Goal: Information Seeking & Learning: Learn about a topic

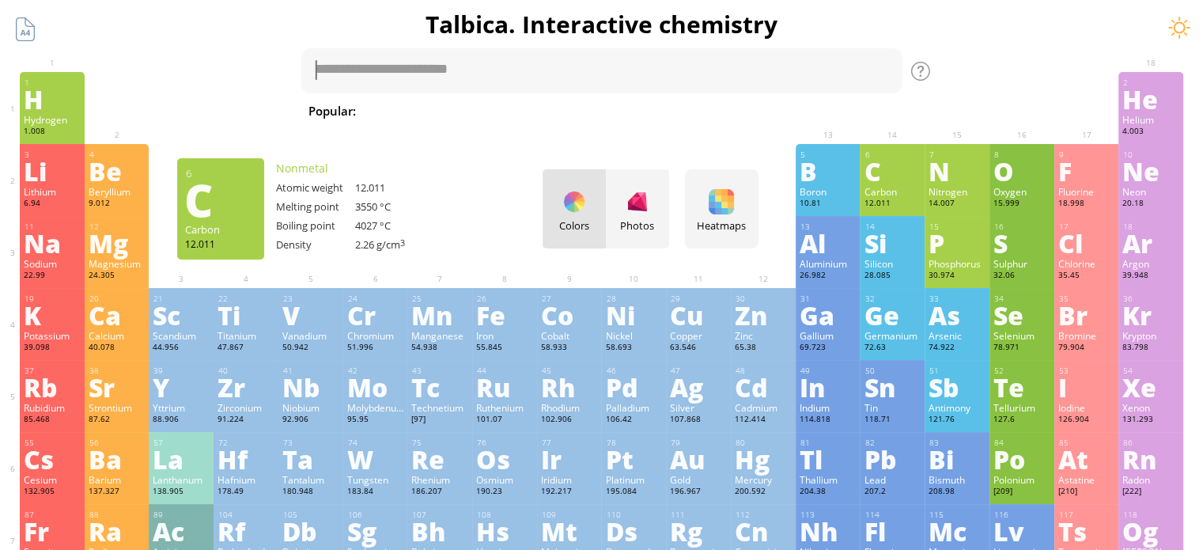
click at [902, 176] on div "C" at bounding box center [892, 170] width 57 height 25
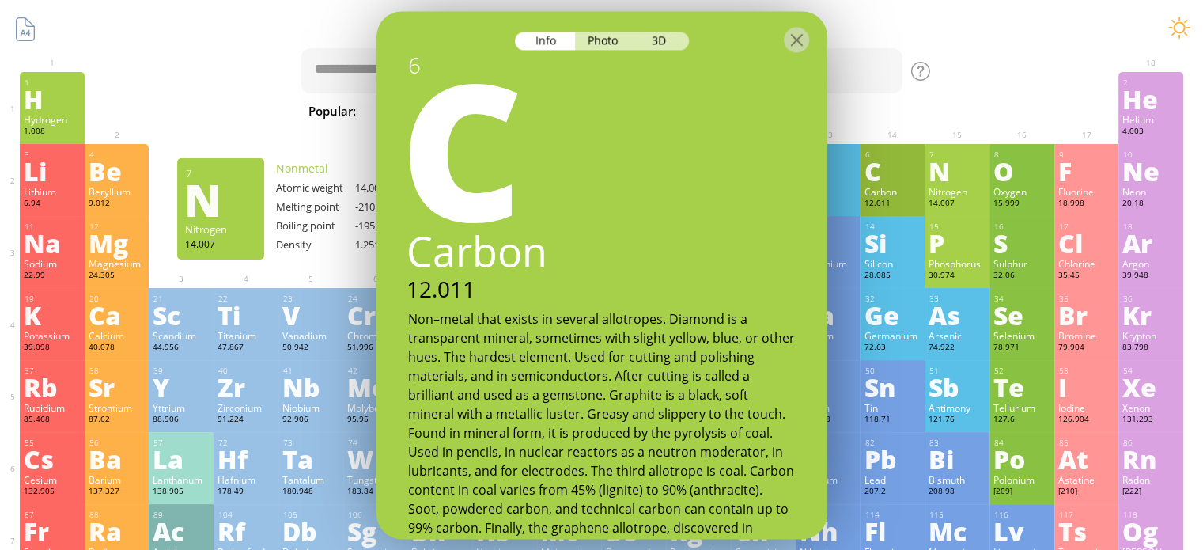
click at [967, 182] on div "N" at bounding box center [957, 170] width 57 height 25
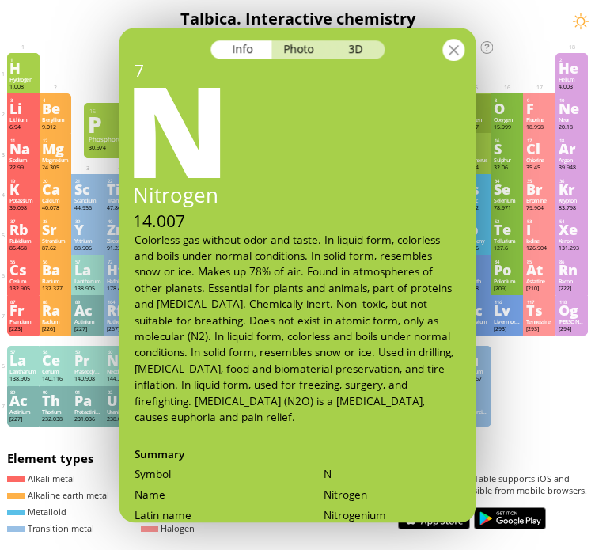
click at [462, 47] on div at bounding box center [454, 50] width 22 height 22
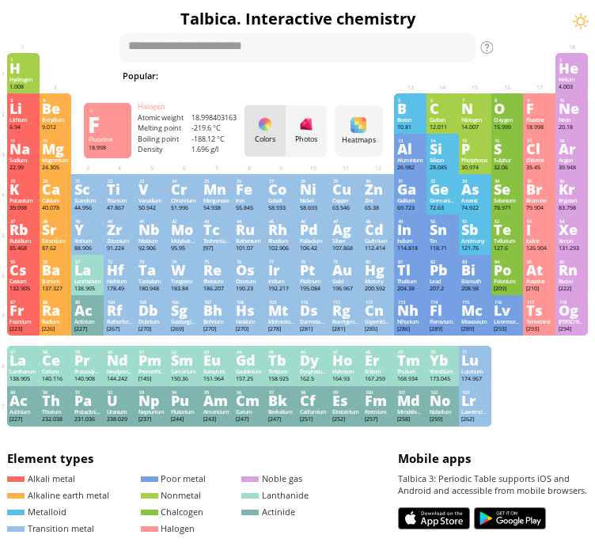
click at [545, 119] on div "Fluorine" at bounding box center [539, 119] width 27 height 7
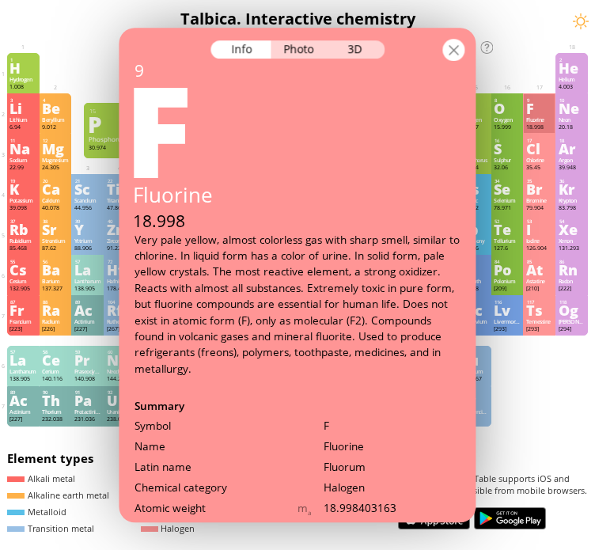
click at [459, 53] on div at bounding box center [454, 50] width 22 height 22
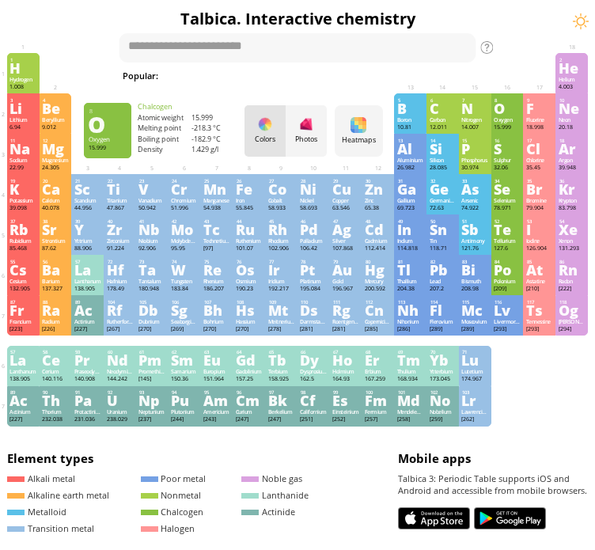
click at [520, 119] on div "Oxygen" at bounding box center [507, 119] width 27 height 7
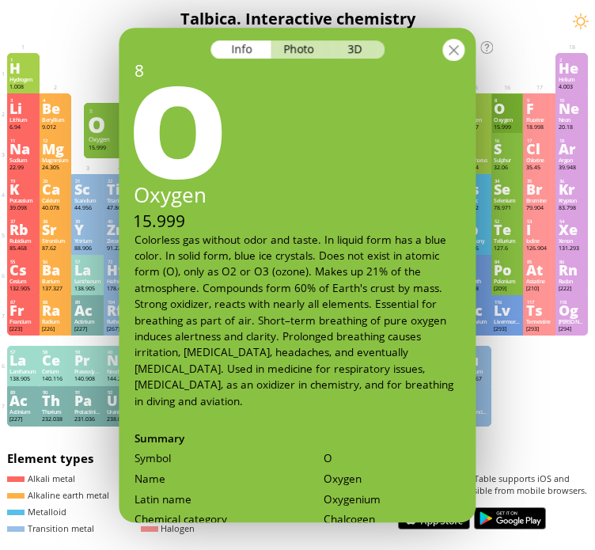
click at [464, 50] on div at bounding box center [454, 50] width 22 height 22
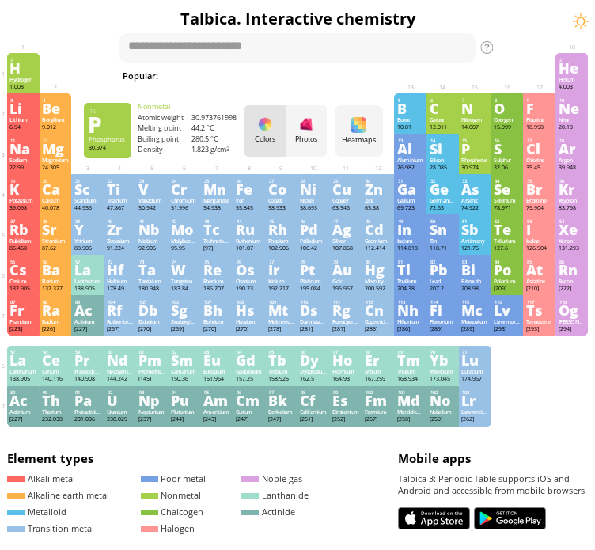
click at [478, 154] on div "P" at bounding box center [474, 148] width 27 height 13
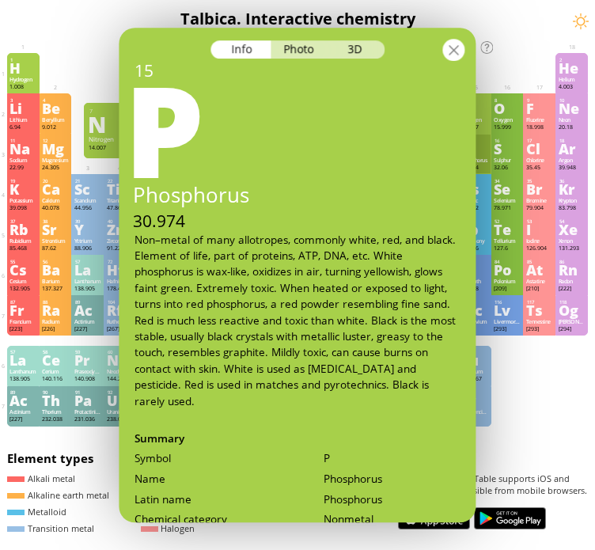
click at [451, 47] on div at bounding box center [454, 50] width 22 height 22
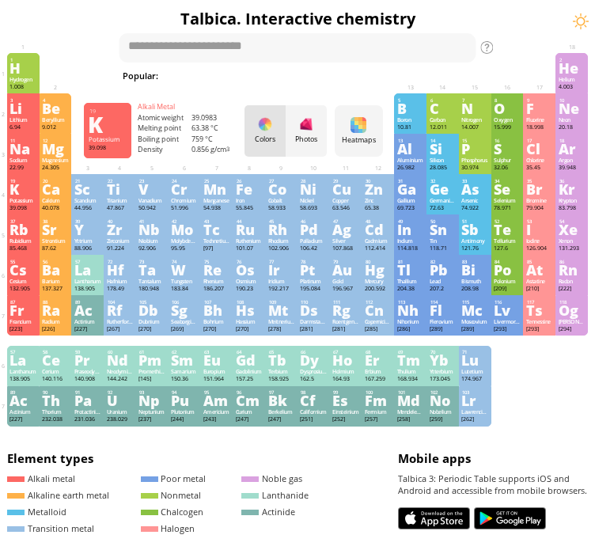
click at [23, 201] on div "Potassium" at bounding box center [22, 200] width 27 height 7
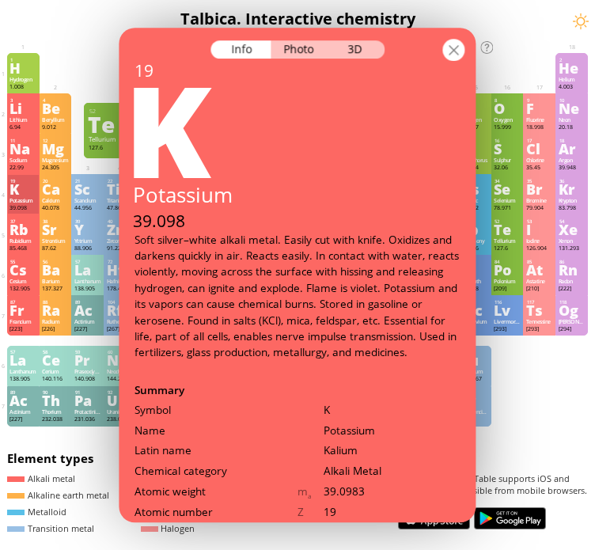
click at [460, 51] on div at bounding box center [454, 50] width 22 height 22
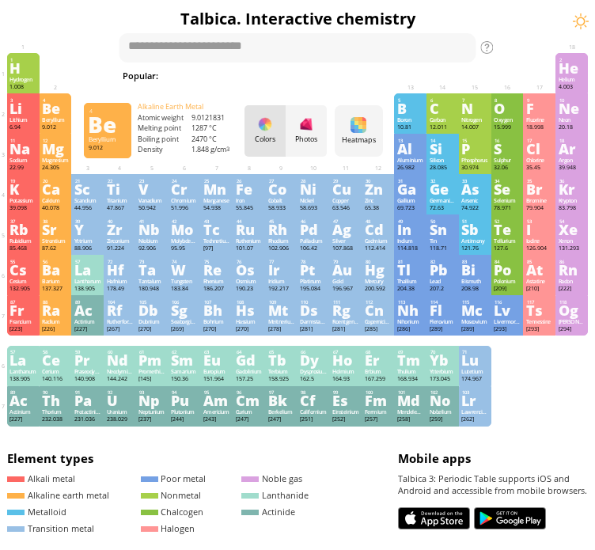
click at [60, 112] on div "Be" at bounding box center [55, 108] width 27 height 13
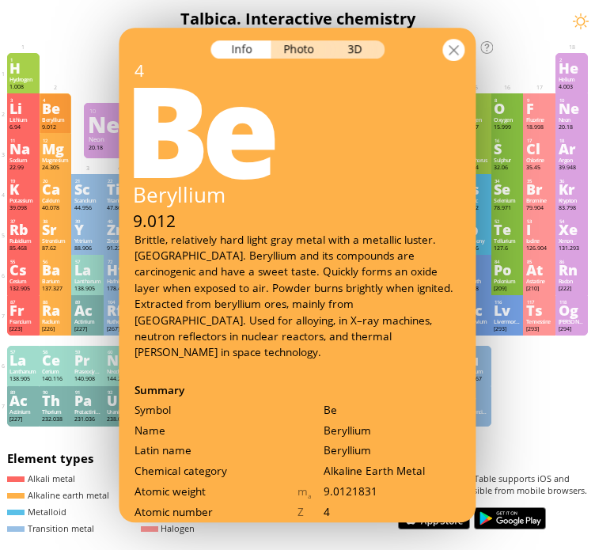
click at [456, 51] on div at bounding box center [454, 50] width 22 height 22
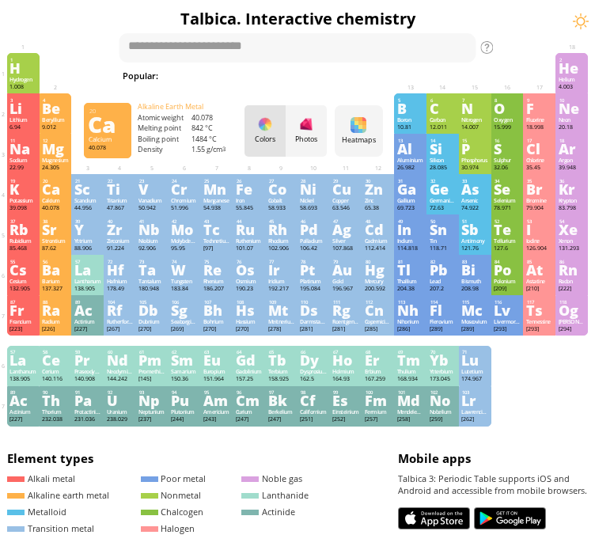
click at [59, 195] on div "Ca" at bounding box center [55, 189] width 27 height 13
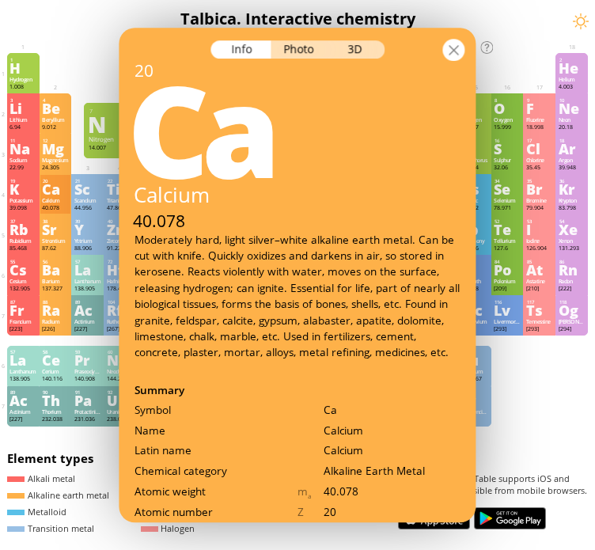
click at [460, 51] on div at bounding box center [454, 50] width 22 height 22
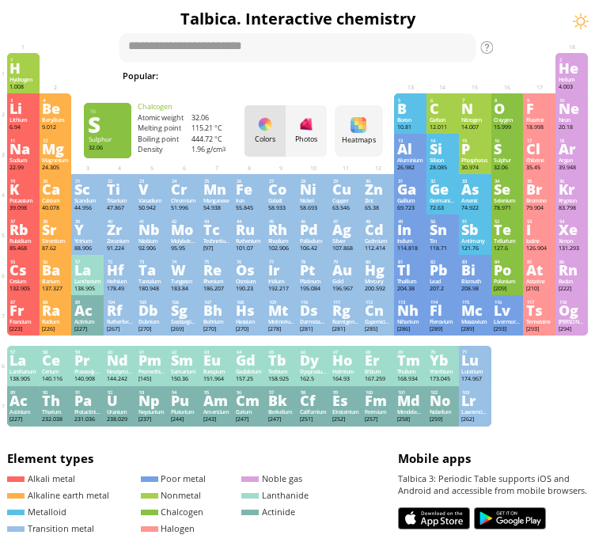
click at [519, 164] on div "Sulphur" at bounding box center [507, 160] width 27 height 7
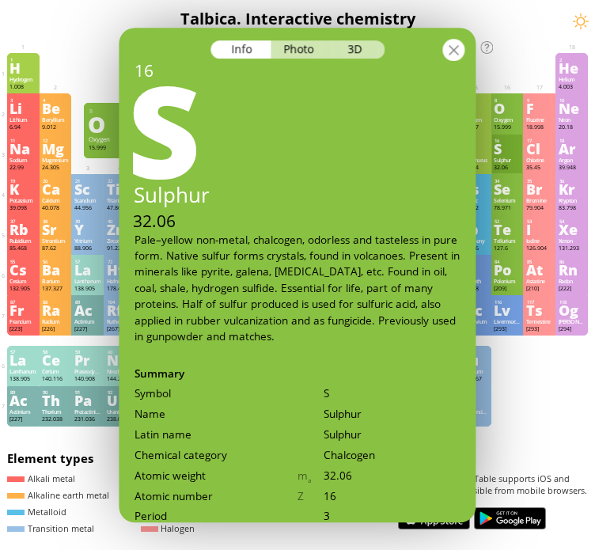
click at [452, 40] on div at bounding box center [454, 50] width 22 height 22
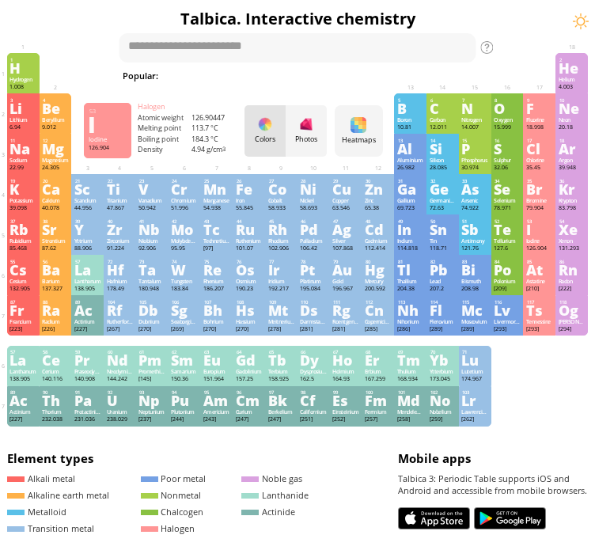
click at [553, 229] on div "I" at bounding box center [539, 229] width 27 height 13
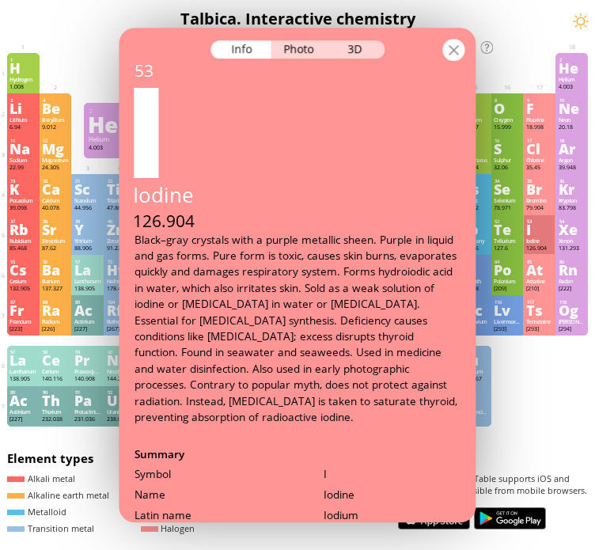
click at [460, 48] on div at bounding box center [454, 50] width 22 height 22
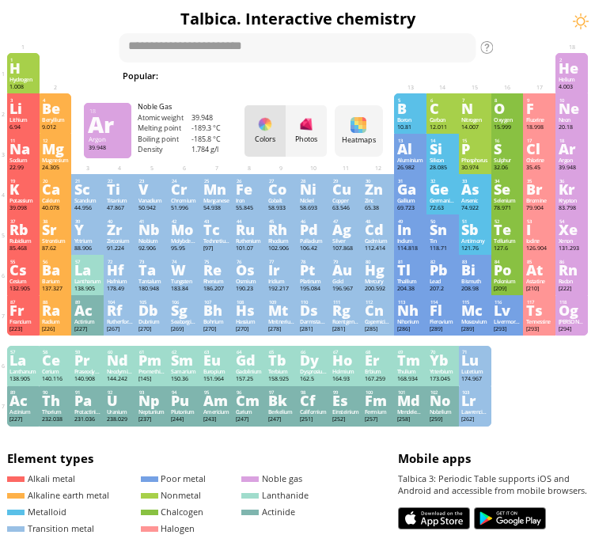
click at [585, 155] on div "Ar" at bounding box center [572, 148] width 27 height 13
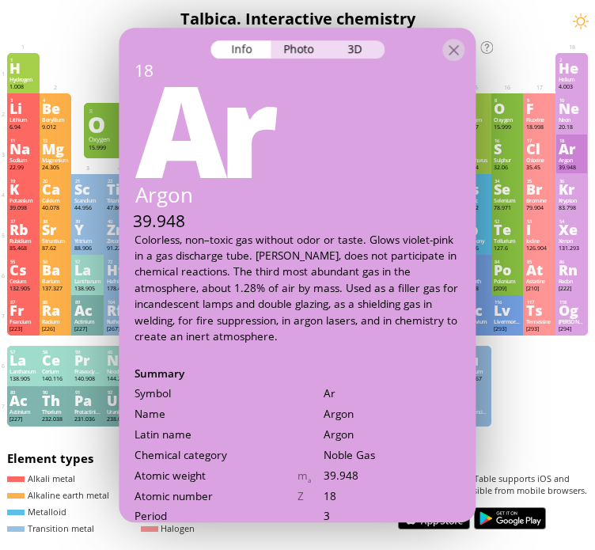
drag, startPoint x: 453, startPoint y: 44, endPoint x: 477, endPoint y: 60, distance: 28.5
click at [453, 44] on div at bounding box center [454, 50] width 22 height 22
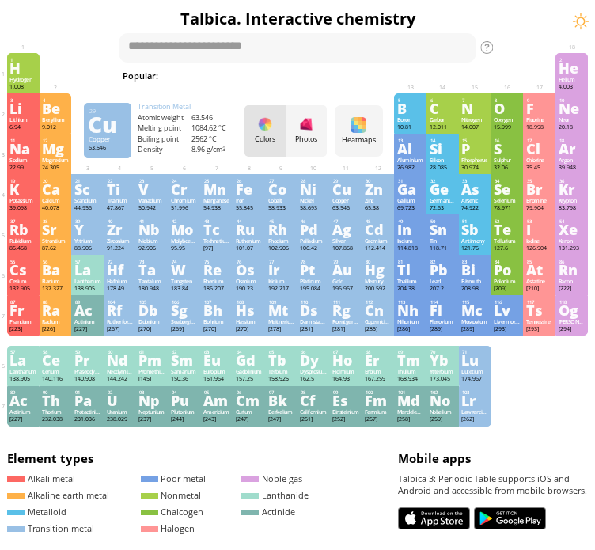
click at [350, 195] on div "Cu" at bounding box center [345, 189] width 27 height 13
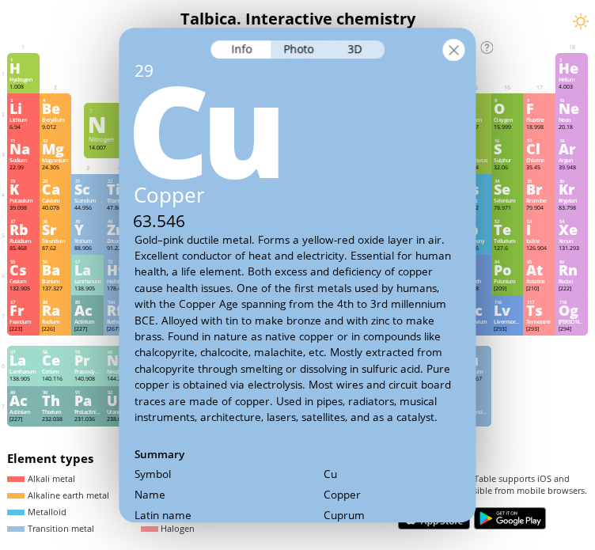
click at [460, 45] on div at bounding box center [454, 50] width 22 height 22
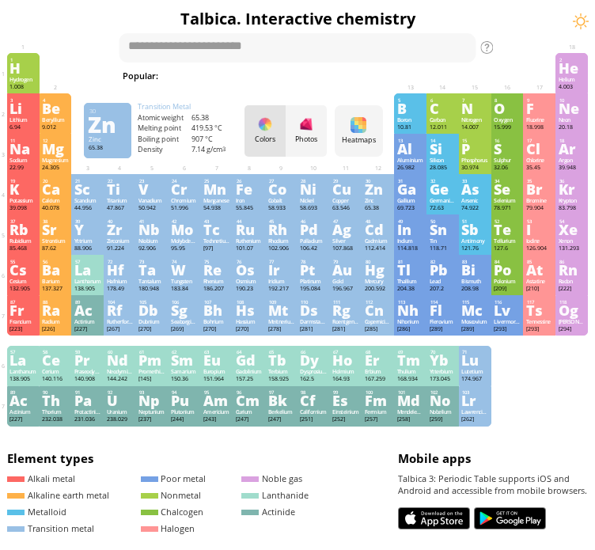
click at [386, 195] on div "Zn" at bounding box center [378, 189] width 27 height 13
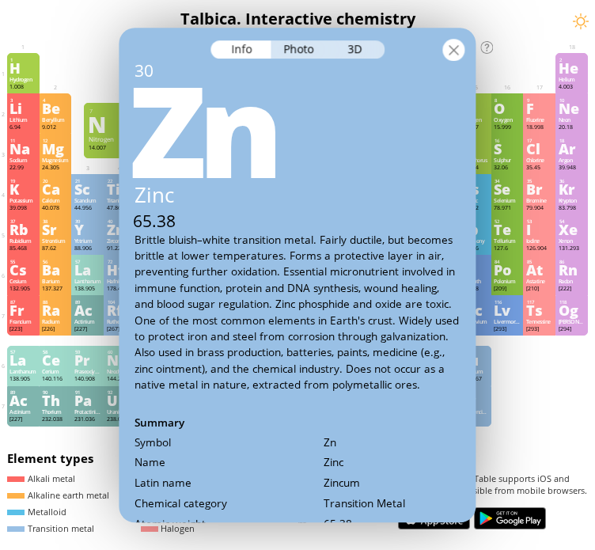
click at [450, 45] on div at bounding box center [454, 50] width 22 height 22
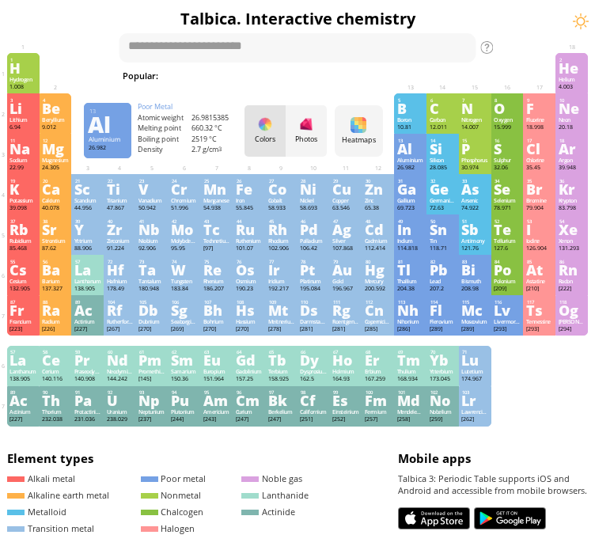
click at [419, 164] on div "Aluminium" at bounding box center [410, 160] width 27 height 7
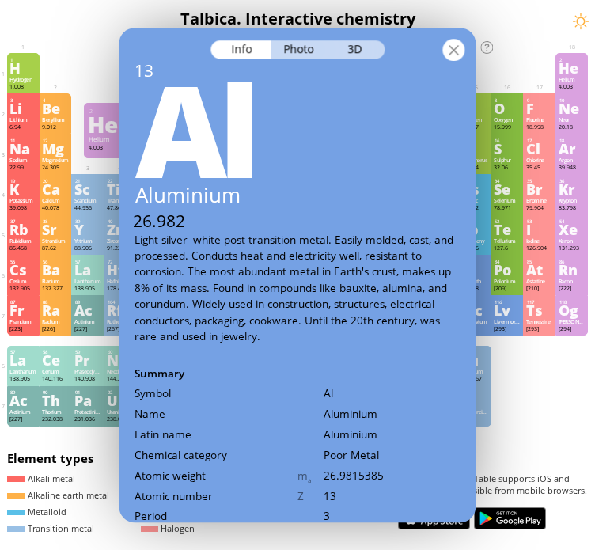
click at [458, 51] on div at bounding box center [454, 50] width 22 height 22
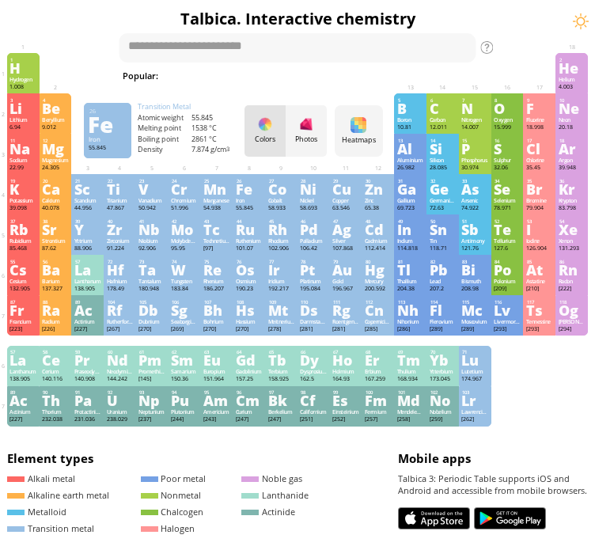
click at [263, 180] on div "26" at bounding box center [250, 181] width 26 height 6
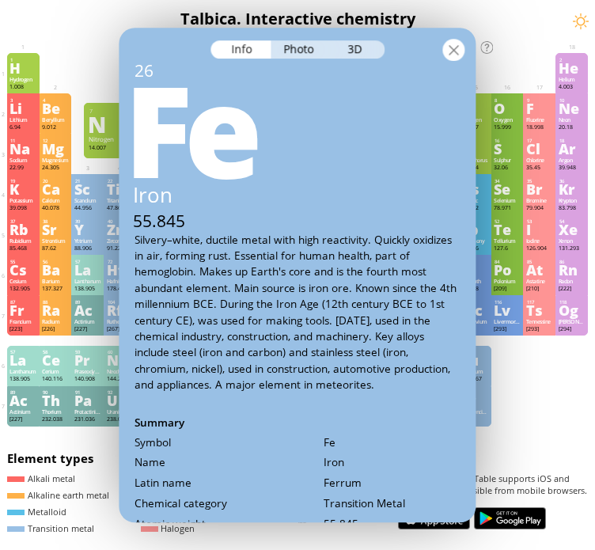
click at [457, 47] on div at bounding box center [454, 50] width 22 height 22
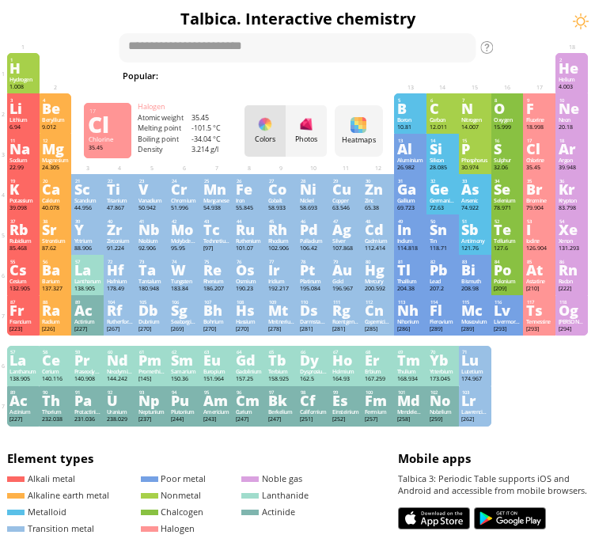
click at [553, 154] on div "Cl" at bounding box center [539, 148] width 27 height 13
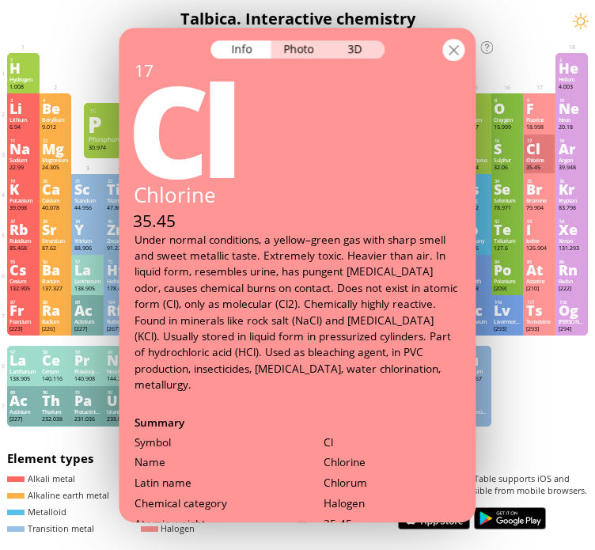
click at [460, 48] on div at bounding box center [454, 50] width 22 height 22
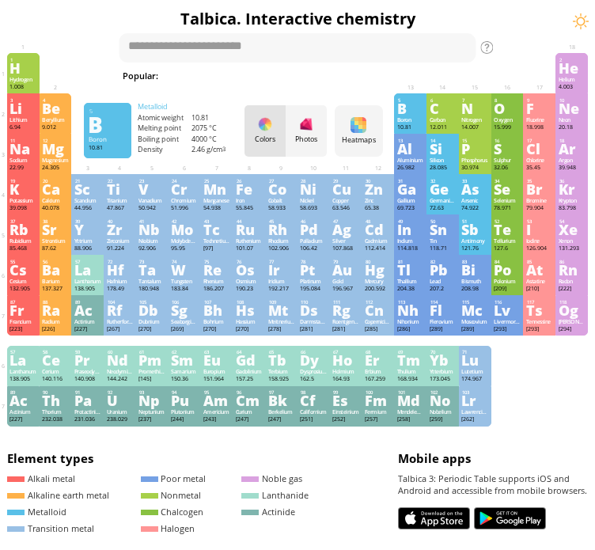
click at [422, 113] on div "B" at bounding box center [410, 108] width 27 height 13
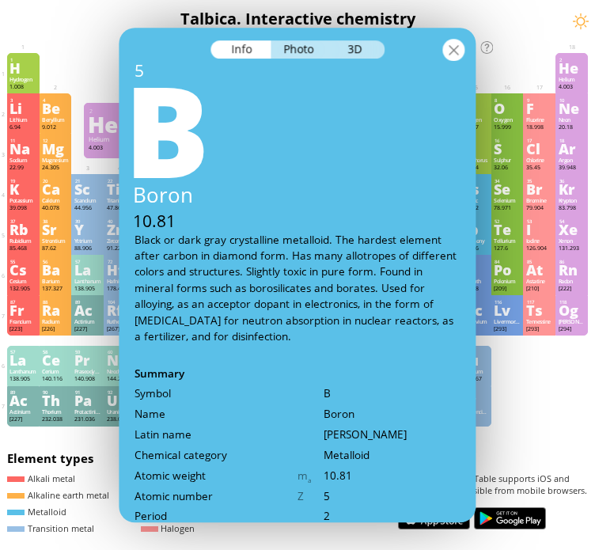
click at [454, 51] on div at bounding box center [454, 50] width 22 height 22
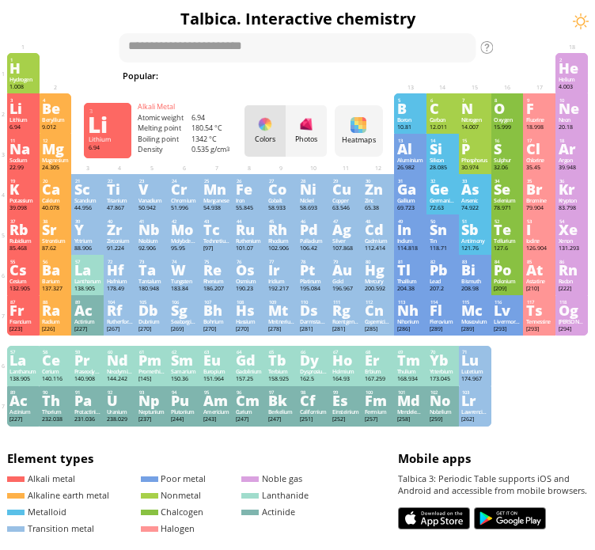
click at [32, 108] on div "Li" at bounding box center [22, 108] width 27 height 13
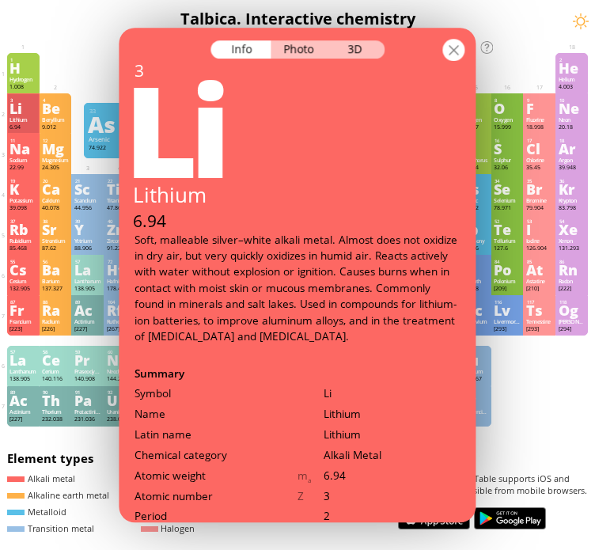
click at [453, 52] on div at bounding box center [454, 50] width 22 height 22
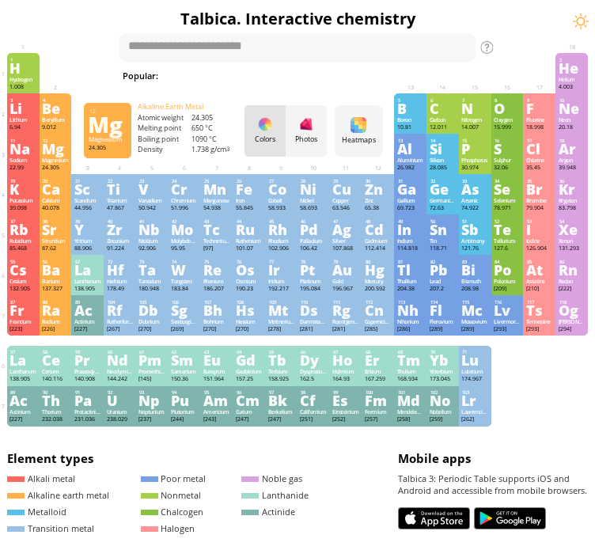
click at [63, 142] on div "Mg" at bounding box center [55, 148] width 27 height 13
